Goal: Task Accomplishment & Management: Manage account settings

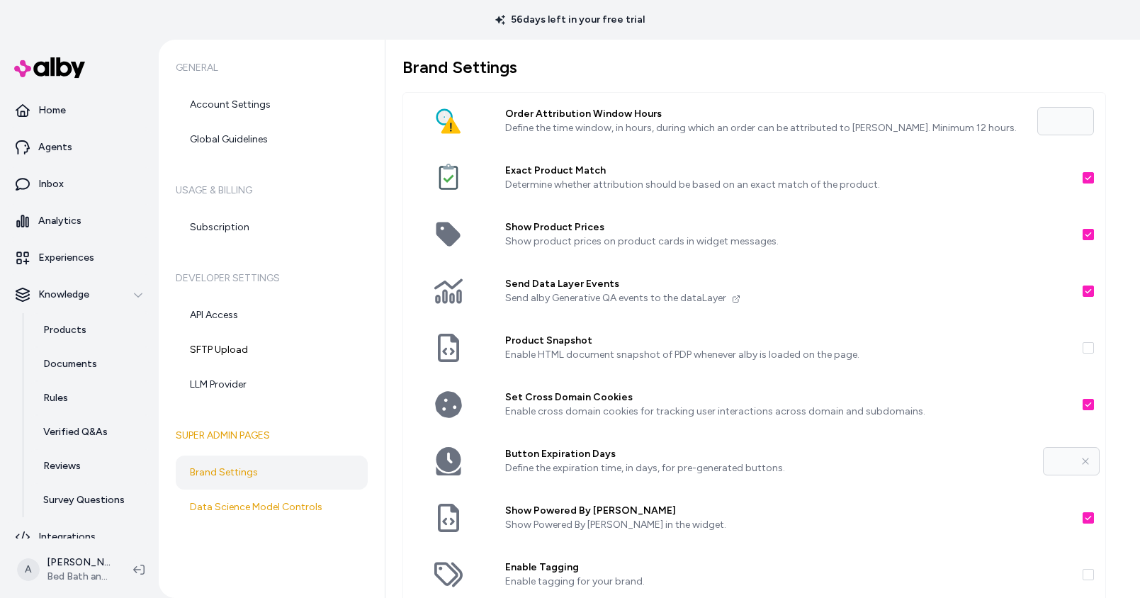
scroll to position [246, 0]
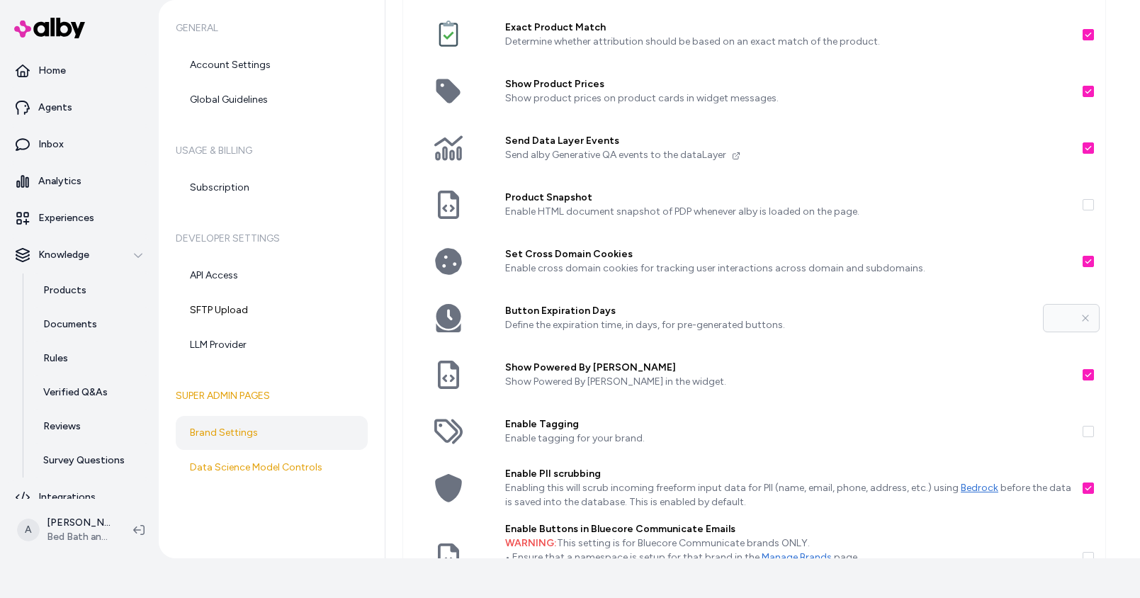
scroll to position [246, 0]
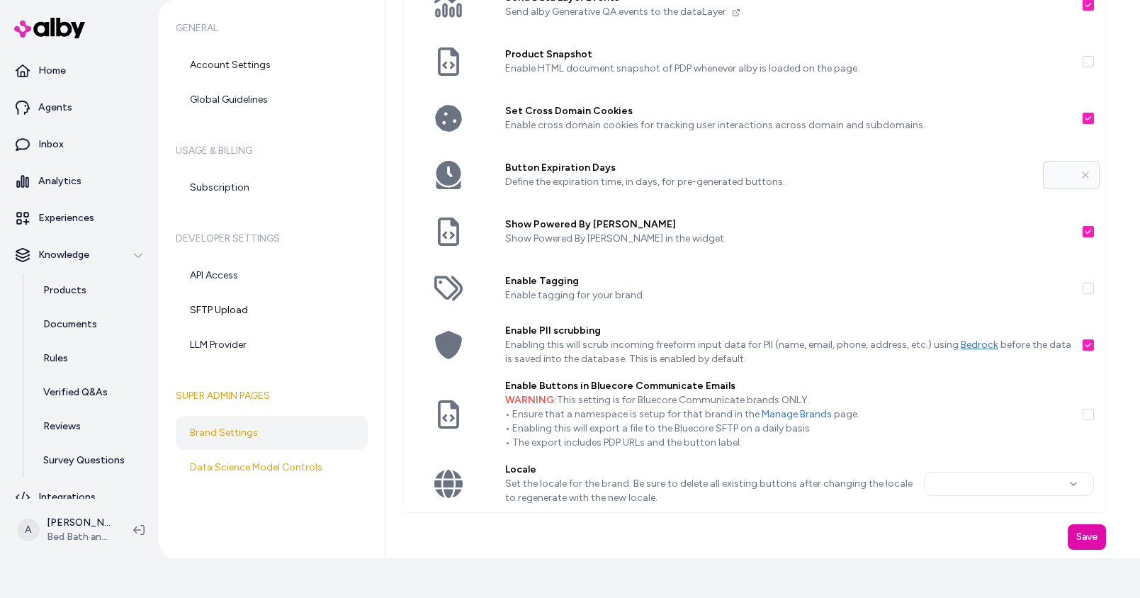
type input "**"
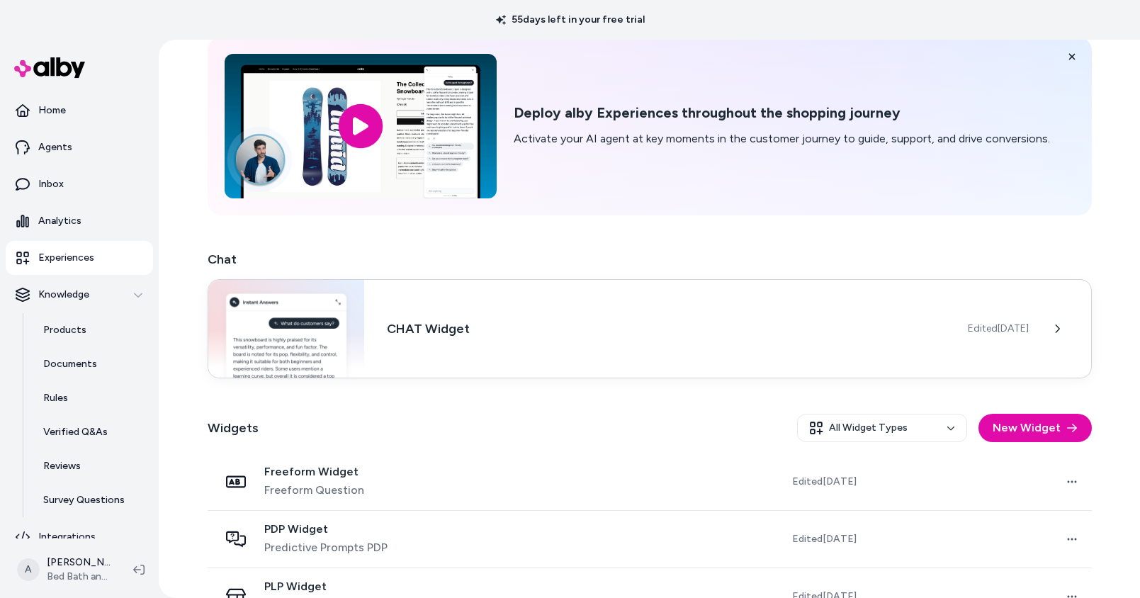
scroll to position [158, 0]
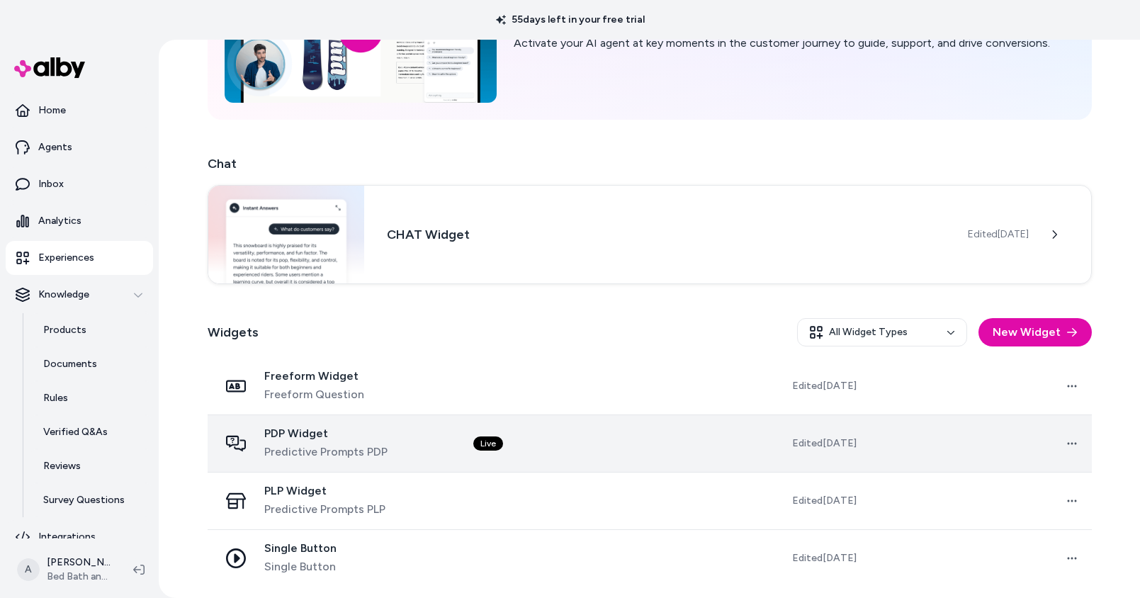
click at [445, 440] on div "PDP Widget Predictive Prompts PDP" at bounding box center [335, 443] width 232 height 34
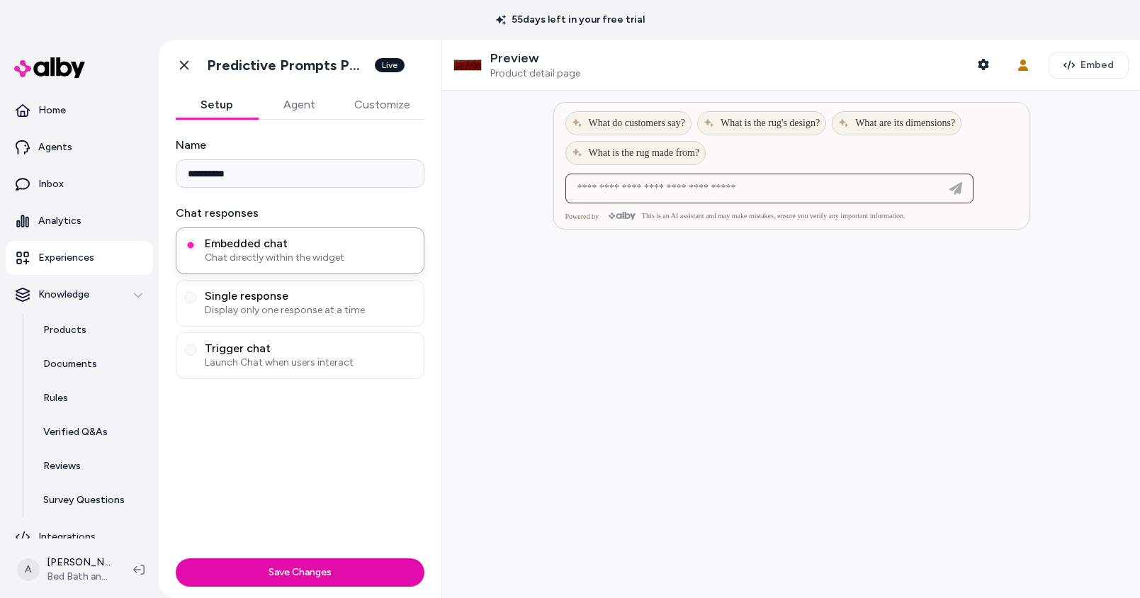
click at [659, 195] on input at bounding box center [755, 188] width 373 height 17
click at [659, 194] on input at bounding box center [755, 188] width 373 height 17
type input "**********"
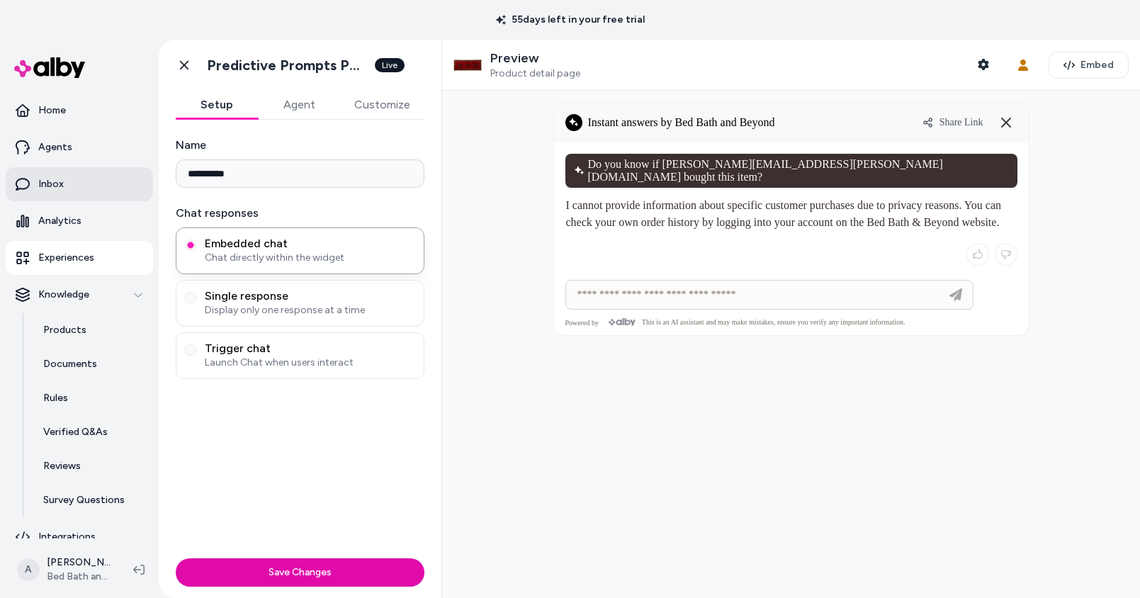
click at [59, 184] on p "Inbox" at bounding box center [50, 184] width 25 height 14
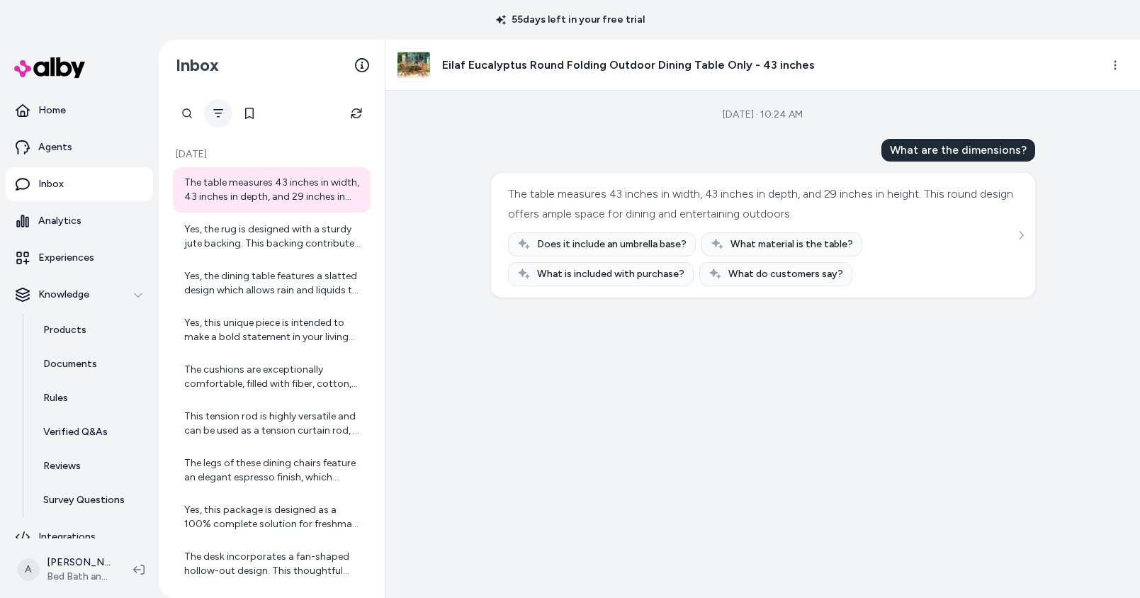
click at [223, 115] on icon "Filter" at bounding box center [217, 113] width 11 height 11
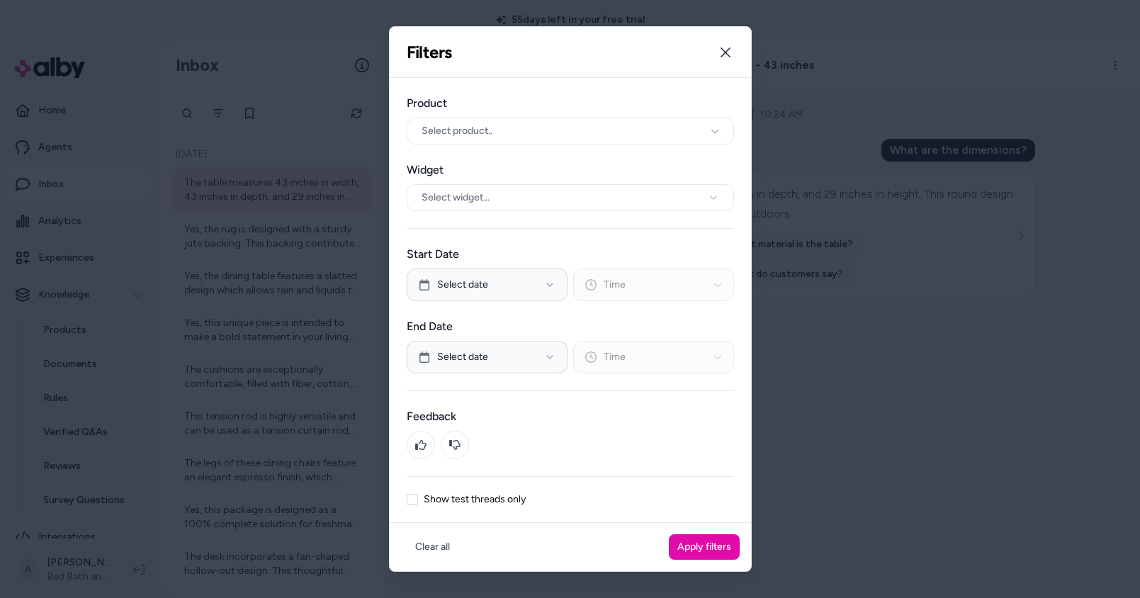
click at [434, 499] on label "Show test threads only" at bounding box center [475, 499] width 102 height 10
click at [418, 499] on button "Show test threads only" at bounding box center [412, 499] width 11 height 11
click at [714, 556] on button "Apply filters" at bounding box center [704, 546] width 71 height 25
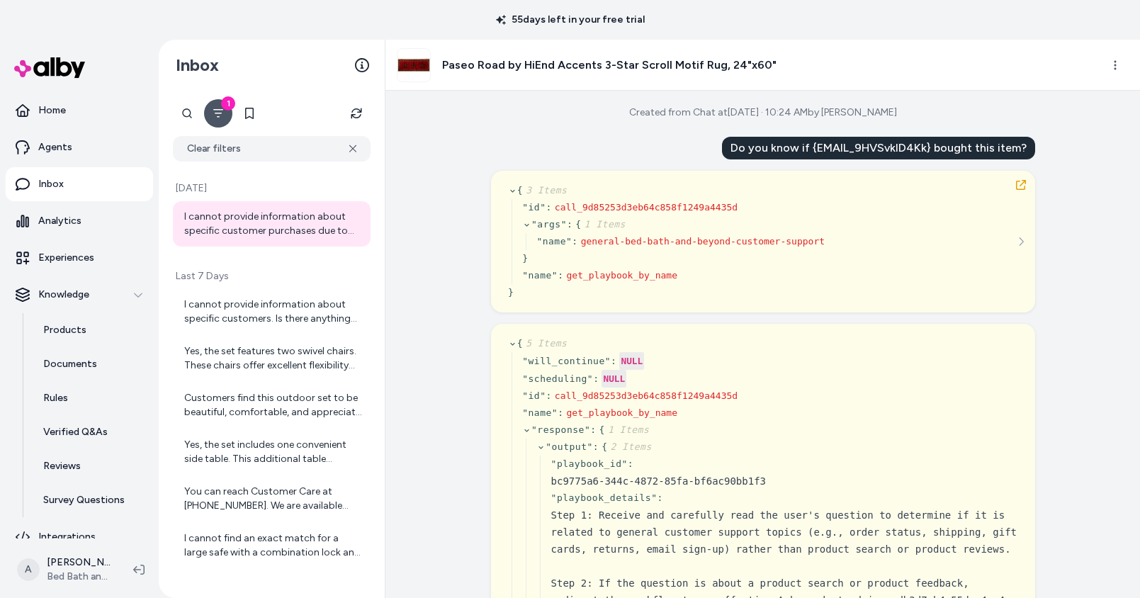
scroll to position [3, 0]
click at [1022, 178] on button "button" at bounding box center [1020, 184] width 23 height 23
click at [1019, 187] on icon "button" at bounding box center [1020, 183] width 11 height 11
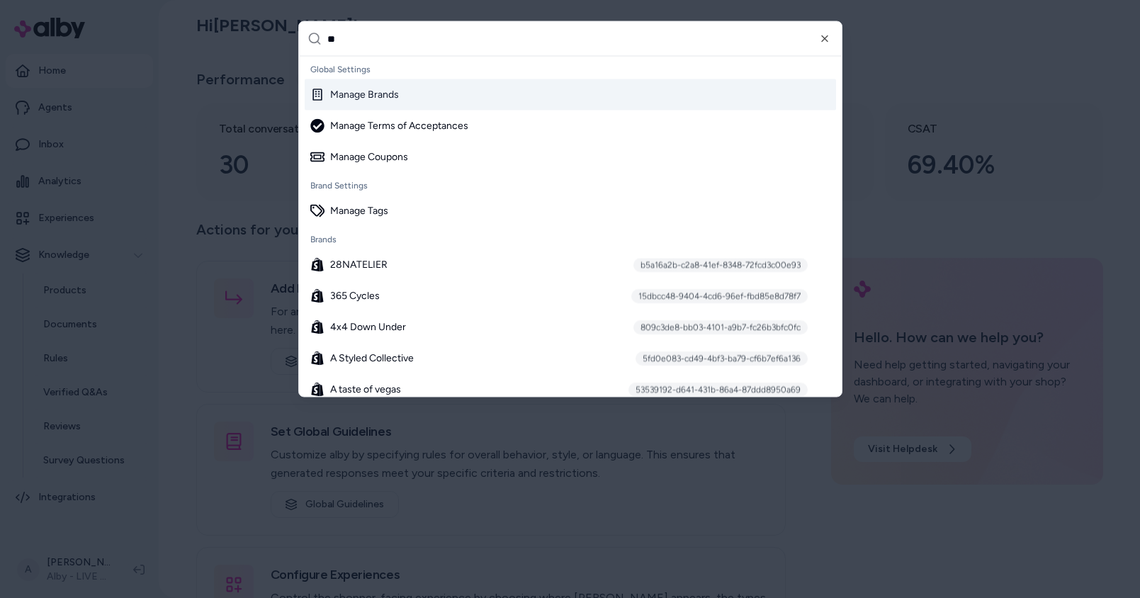
type input "***"
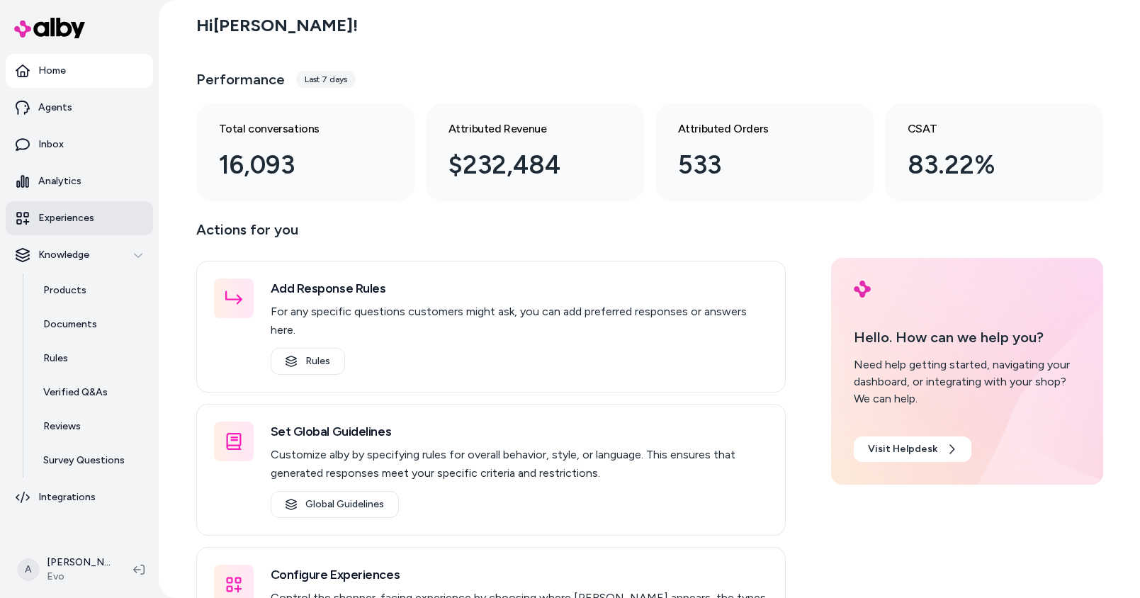
click at [79, 220] on p "Experiences" at bounding box center [66, 218] width 56 height 14
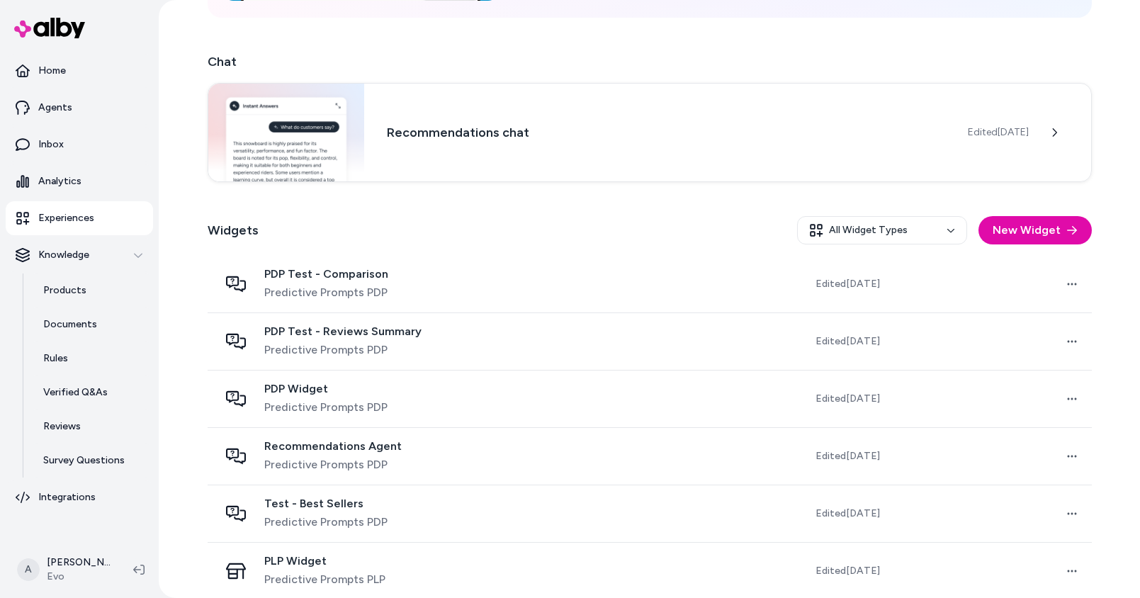
scroll to position [290, 0]
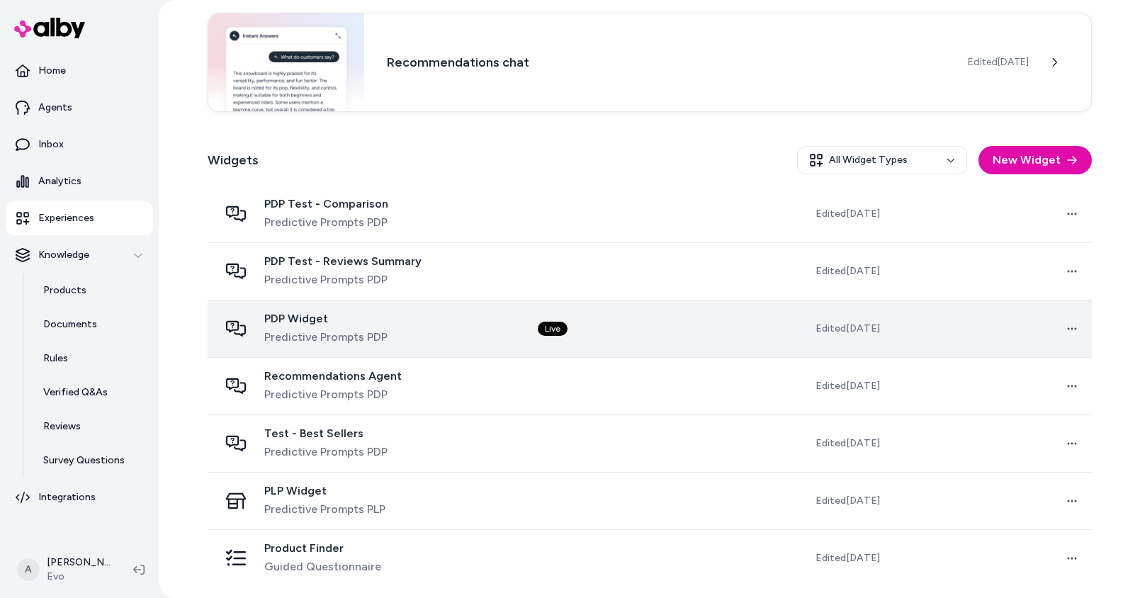
click at [487, 329] on div "PDP Widget Predictive Prompts PDP" at bounding box center [367, 329] width 297 height 34
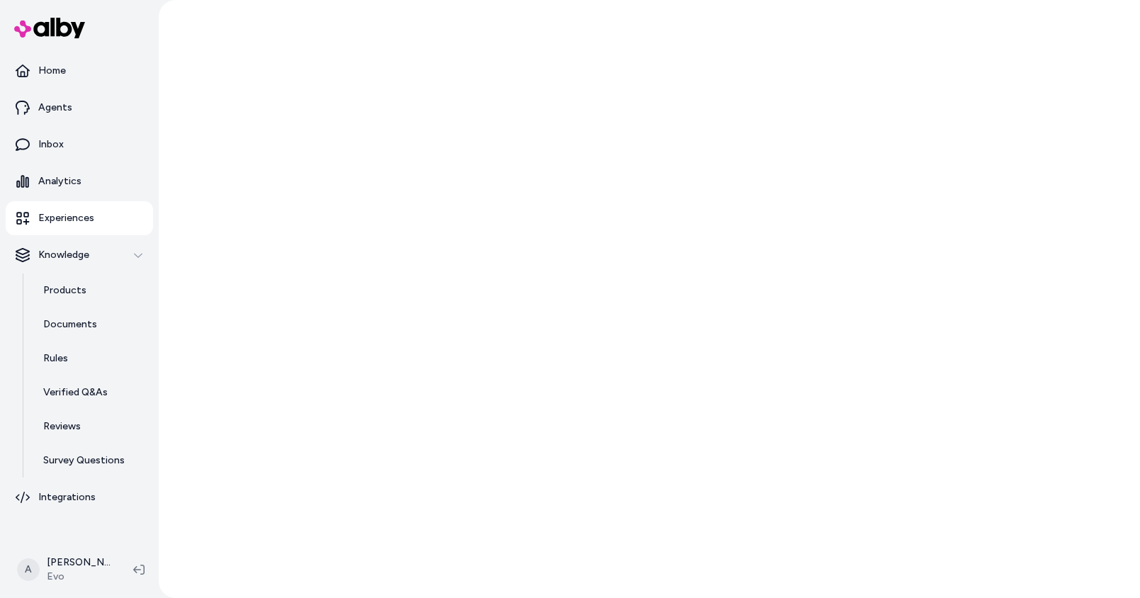
click at [502, 328] on div at bounding box center [649, 299] width 981 height 598
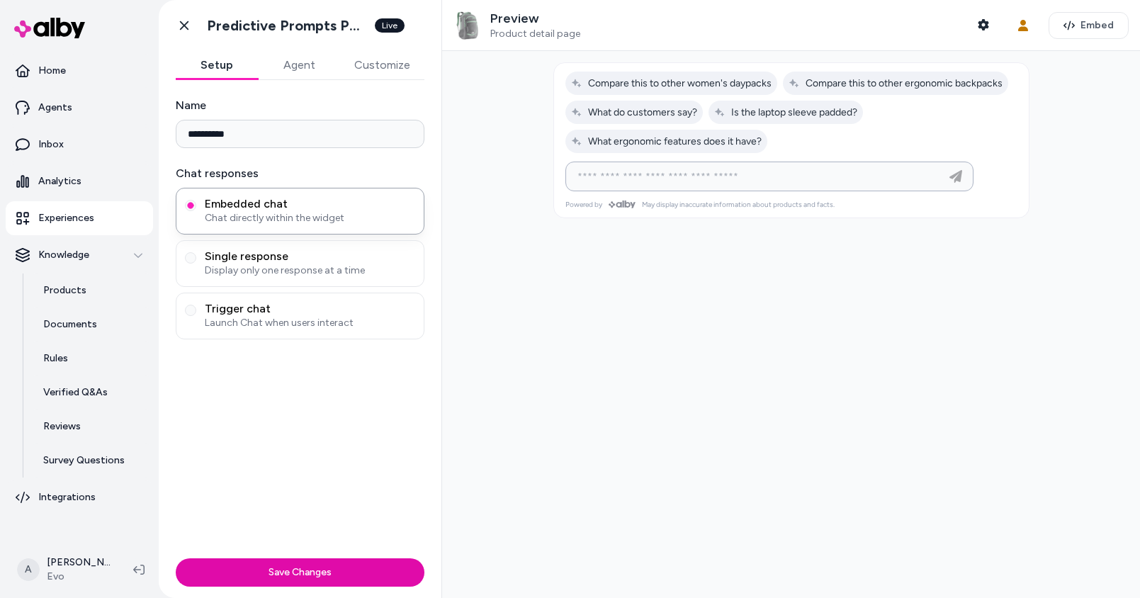
click at [650, 169] on input at bounding box center [755, 176] width 373 height 17
type input "**********"
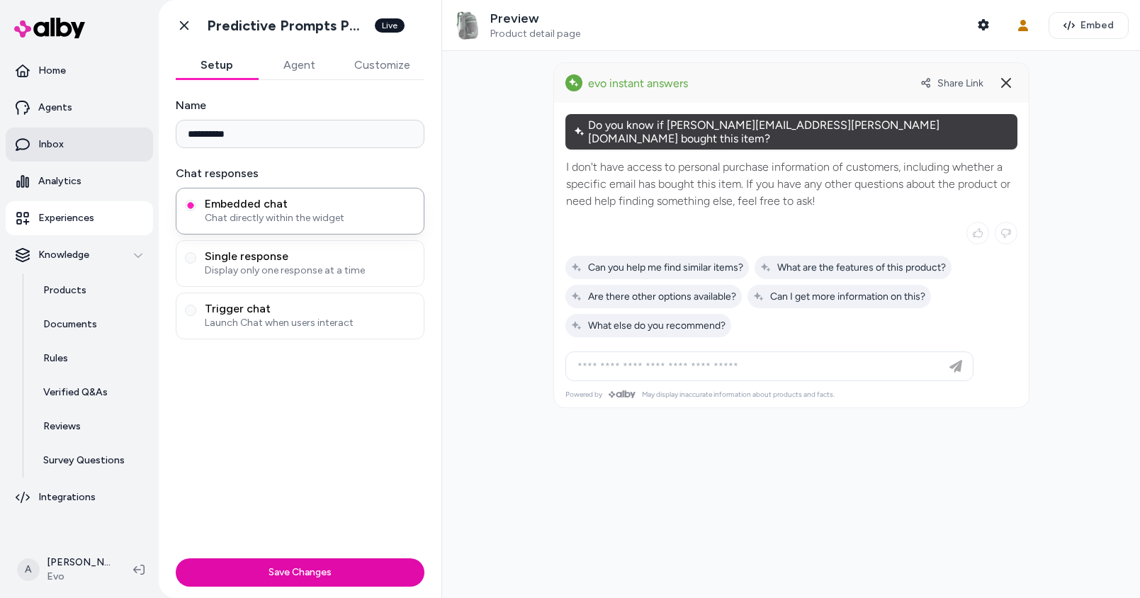
click at [79, 132] on link "Inbox" at bounding box center [79, 144] width 147 height 34
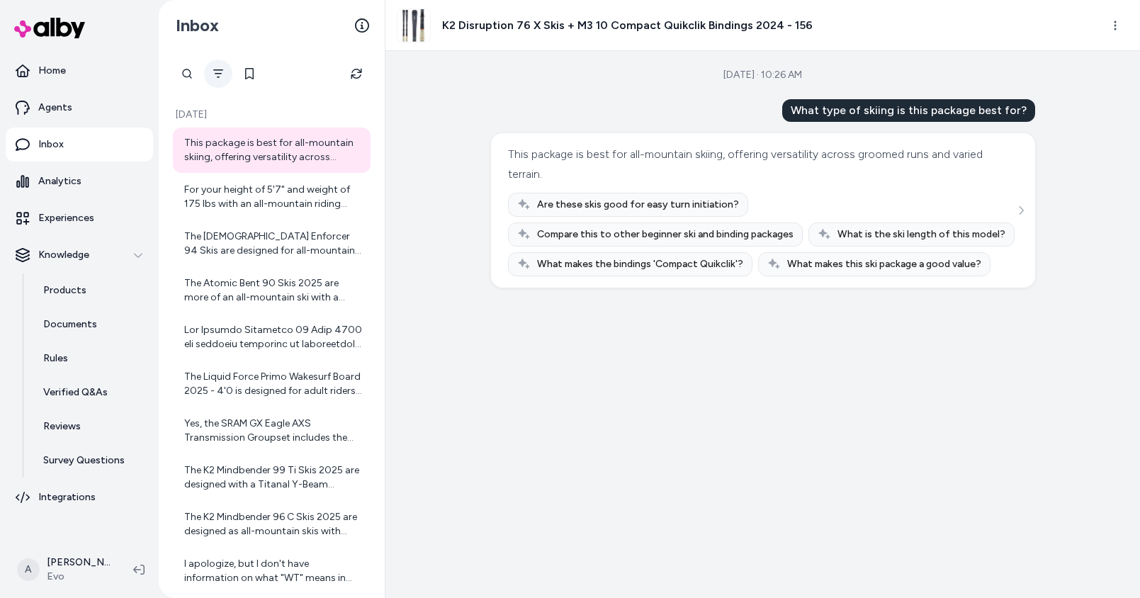
click at [217, 74] on icon "Filter" at bounding box center [217, 73] width 11 height 11
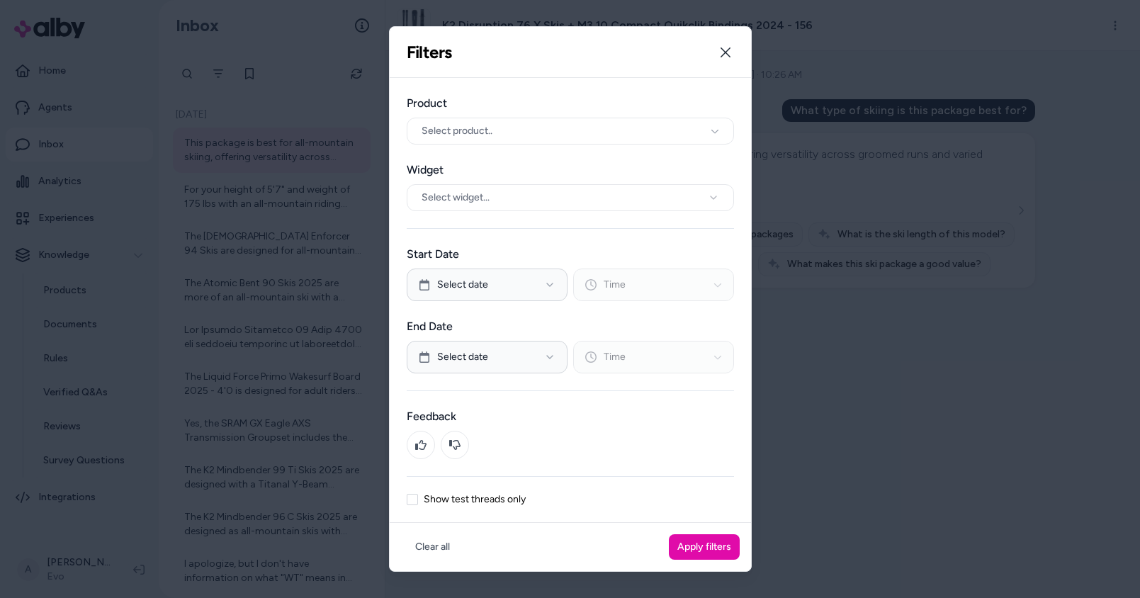
click at [471, 494] on label "Show test threads only" at bounding box center [475, 499] width 102 height 10
click at [418, 494] on button "Show test threads only" at bounding box center [412, 499] width 11 height 11
click at [691, 543] on button "Apply filters" at bounding box center [704, 546] width 71 height 25
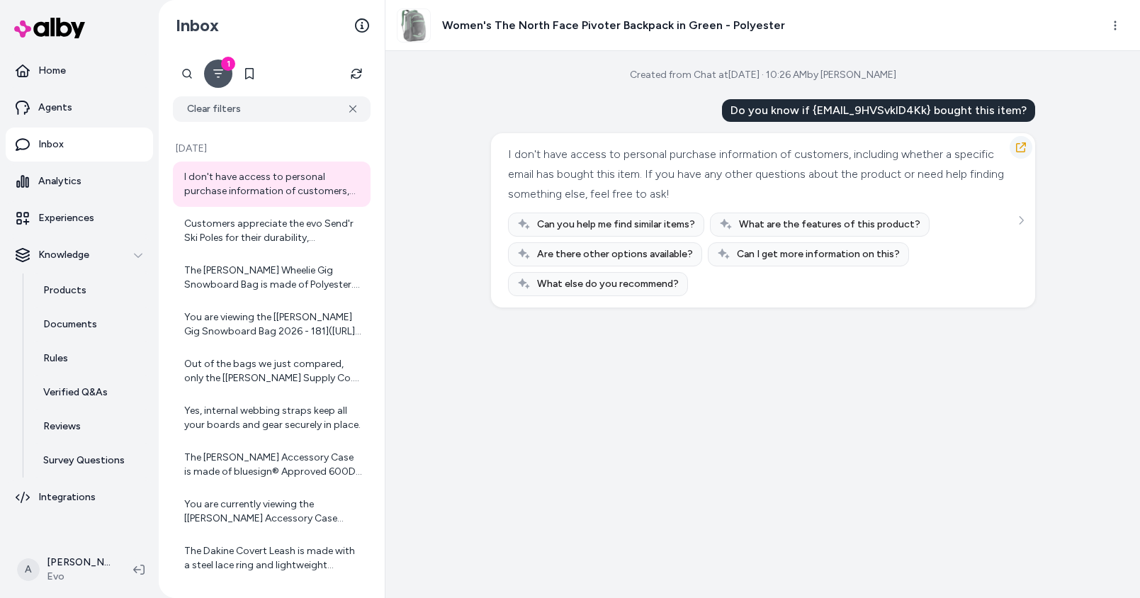
click at [1016, 145] on icon "button" at bounding box center [1021, 147] width 10 height 10
